Goal: Obtain resource: Download file/media

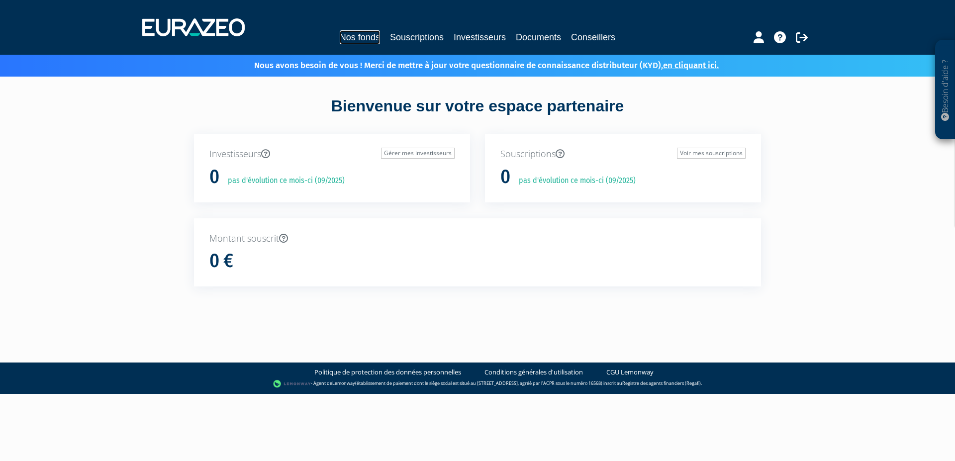
click at [375, 36] on link "Nos fonds" at bounding box center [360, 37] width 40 height 14
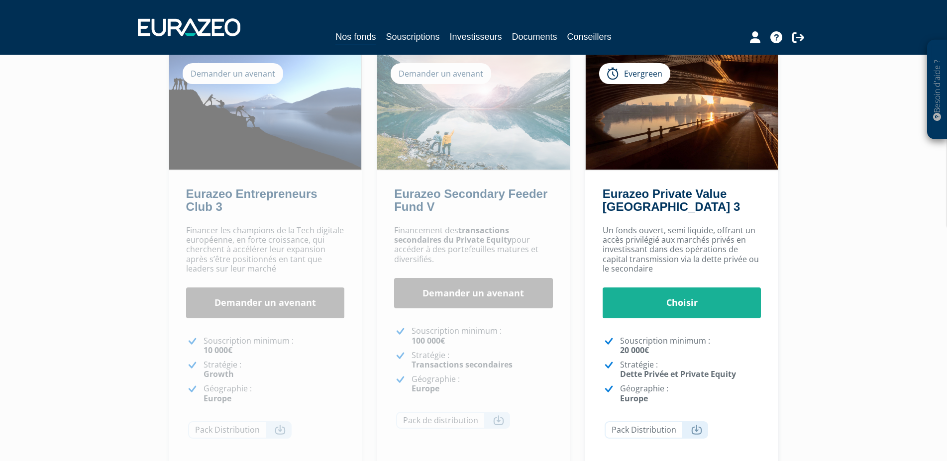
scroll to position [102, 0]
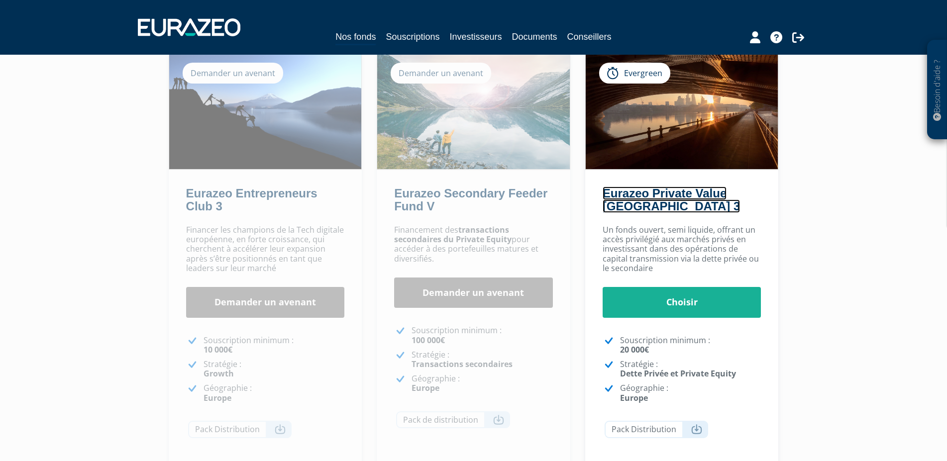
click at [694, 191] on link "Eurazeo Private Value Europe 3" at bounding box center [671, 200] width 137 height 26
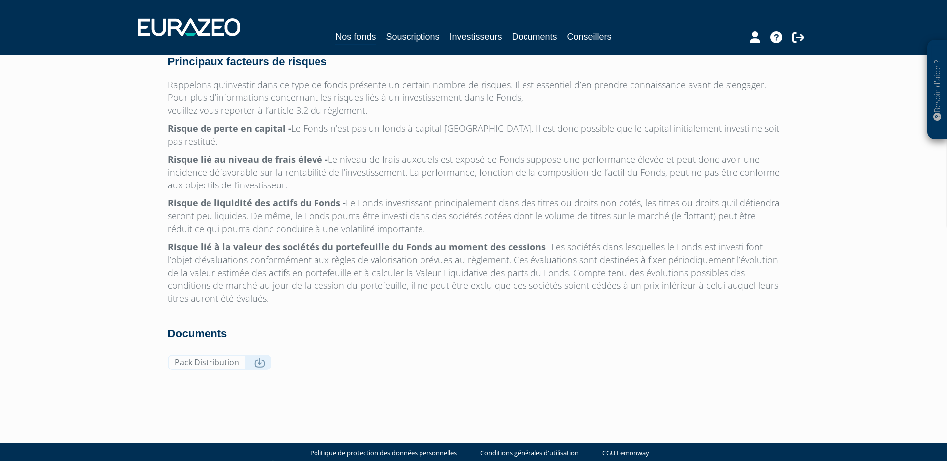
scroll to position [3154, 0]
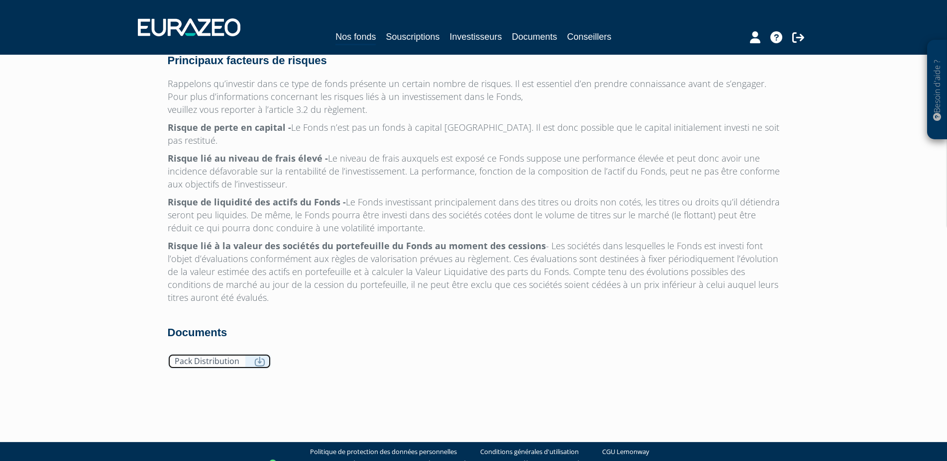
click at [252, 354] on link "Pack Distribution" at bounding box center [219, 361] width 103 height 15
